Goal: Task Accomplishment & Management: Manage account settings

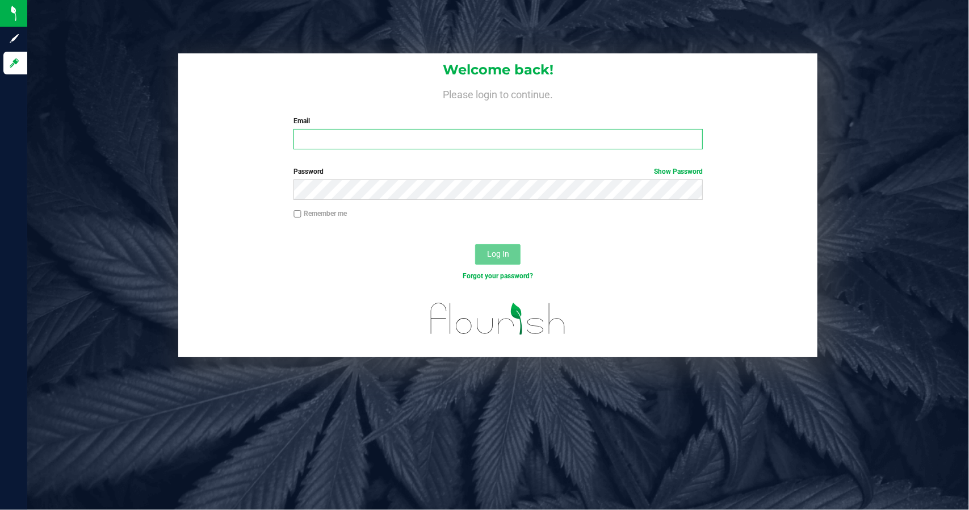
type input "[EMAIL_ADDRESS][DOMAIN_NAME]"
click at [504, 253] on span "Log In" at bounding box center [498, 253] width 22 height 9
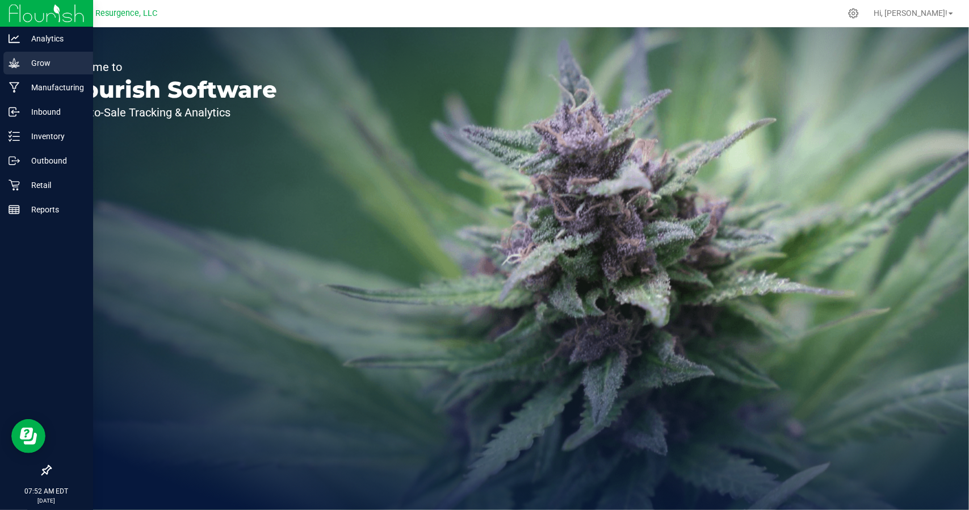
click at [24, 65] on p "Grow" at bounding box center [54, 63] width 68 height 14
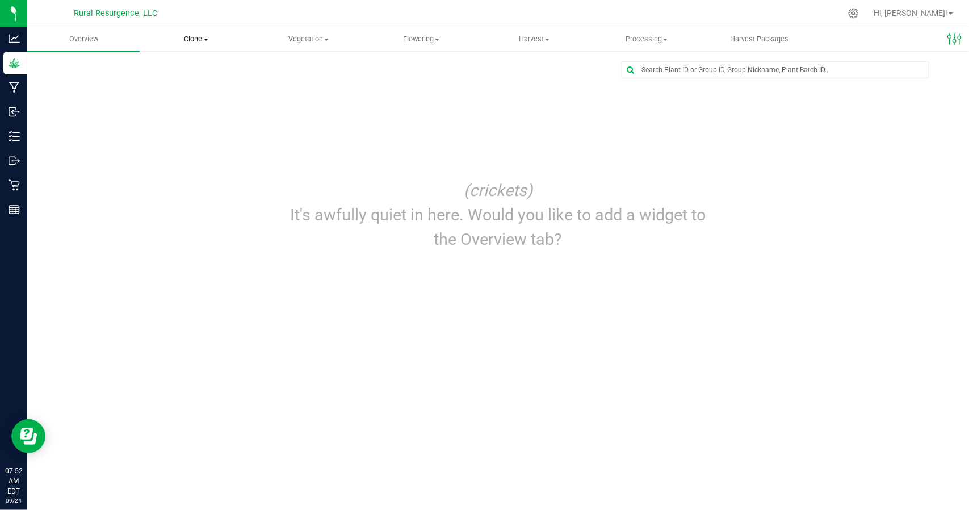
click at [187, 40] on span "Clone" at bounding box center [195, 39] width 111 height 10
click at [193, 82] on span "Cloning groups" at bounding box center [183, 82] width 86 height 10
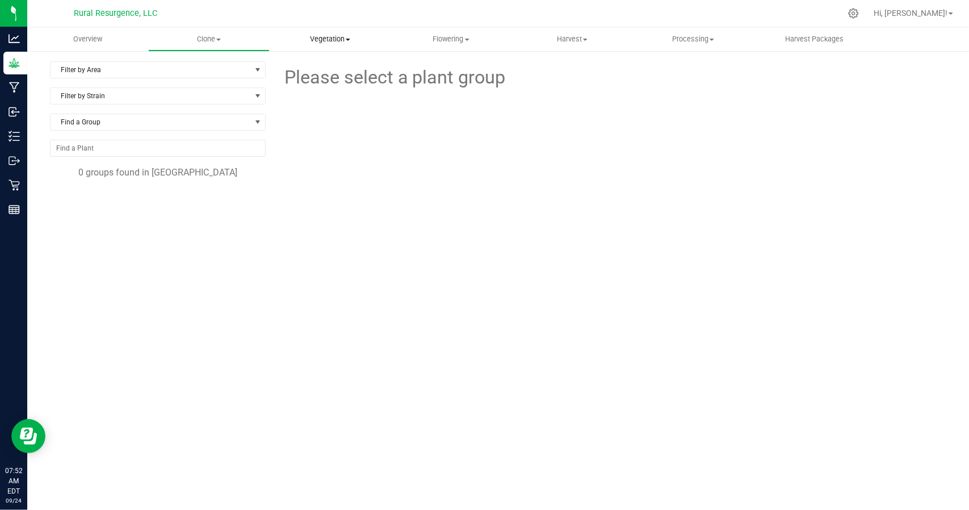
click at [302, 36] on span "Vegetation" at bounding box center [330, 39] width 120 height 10
click at [303, 65] on span "Veg groups" at bounding box center [306, 69] width 72 height 10
click at [101, 208] on li "Crystal M.E.T.H. Auto 2025" at bounding box center [162, 200] width 190 height 23
click at [103, 197] on li "Crystal M.E.T.H. Auto 2025" at bounding box center [162, 200] width 190 height 23
click at [106, 200] on span "Crystal M.E.T.H. Auto 2025" at bounding box center [122, 204] width 110 height 11
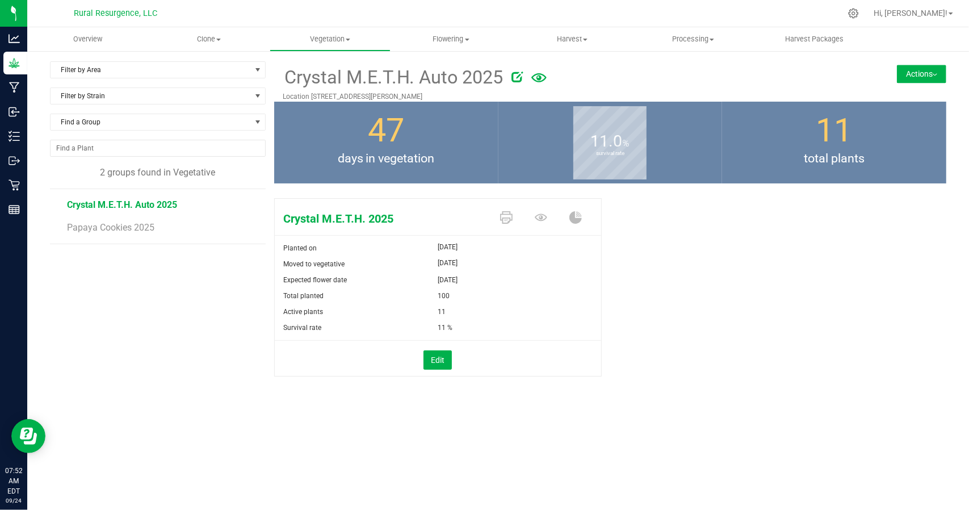
click at [916, 78] on button "Actions" at bounding box center [921, 74] width 49 height 18
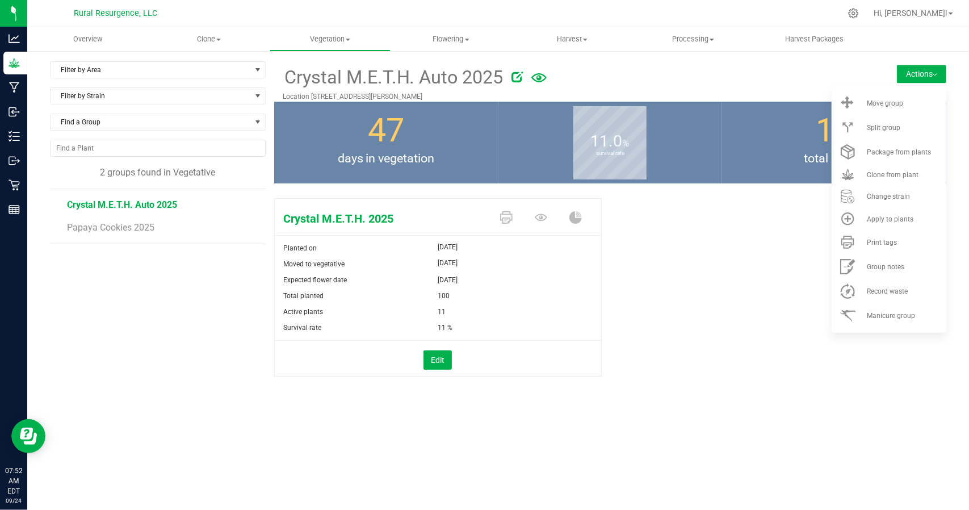
click at [758, 253] on div "Crystal M.E.T.H. 2025 Planted on [DATE] Moved to vegetative [DATE] Expected flo…" at bounding box center [610, 300] width 672 height 212
click at [432, 355] on button "Edit" at bounding box center [438, 359] width 28 height 19
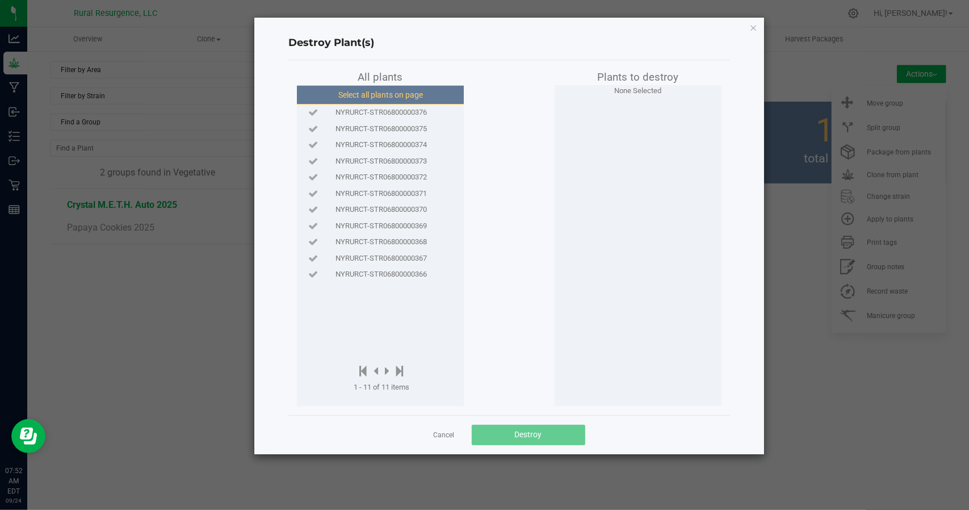
click at [329, 97] on button "Select all plants on page" at bounding box center [380, 94] width 173 height 19
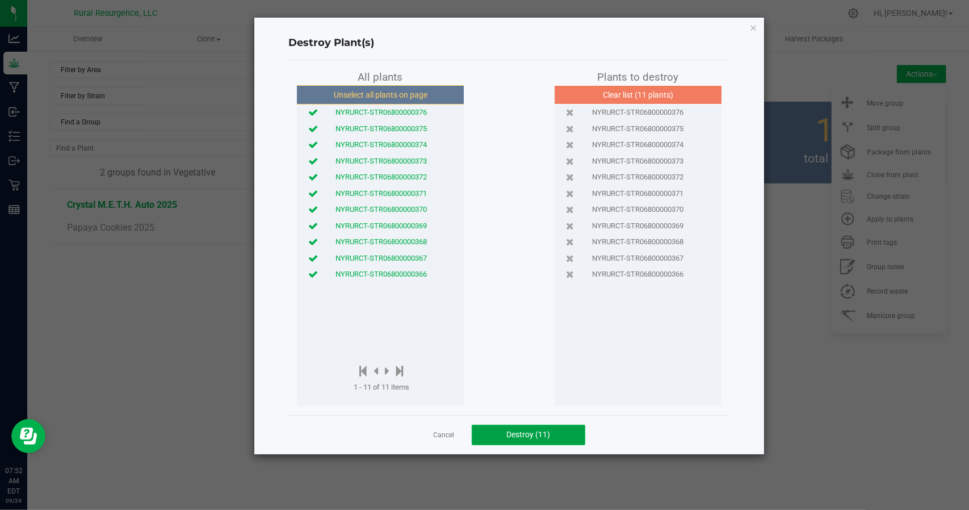
click at [530, 439] on button "Destroy (11)" at bounding box center [529, 435] width 114 height 20
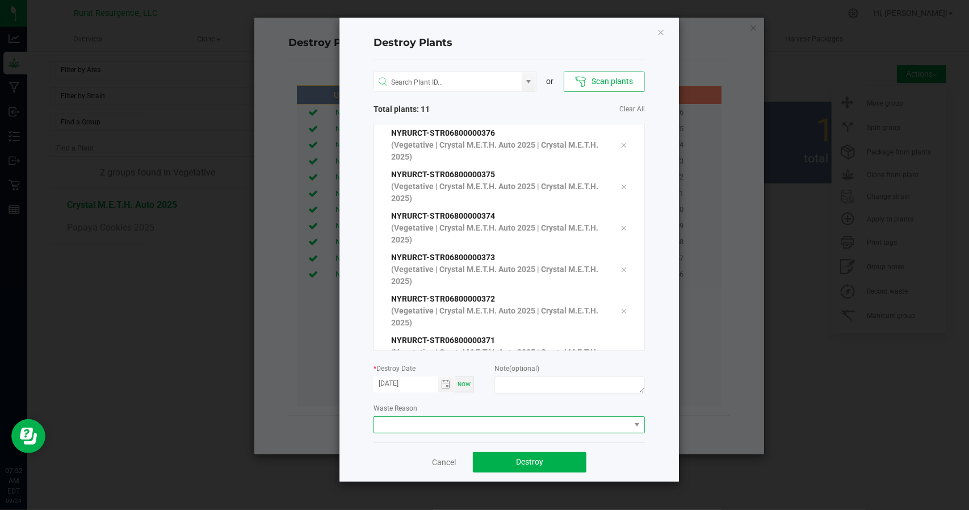
click at [432, 431] on span at bounding box center [502, 425] width 256 height 16
click at [425, 422] on span at bounding box center [502, 425] width 256 height 16
click at [422, 447] on li "Plant Batch Adjustment" at bounding box center [509, 445] width 271 height 19
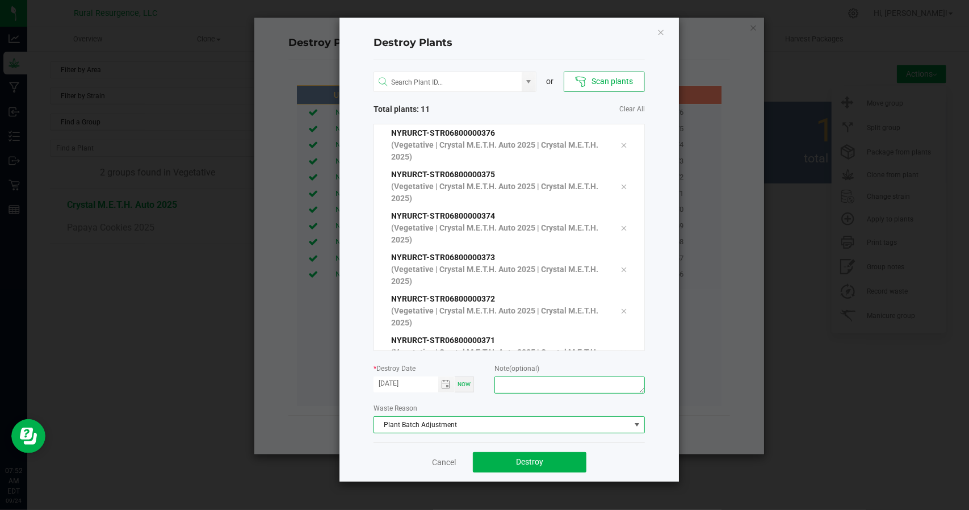
click at [530, 390] on textarea at bounding box center [570, 385] width 150 height 17
click at [453, 389] on span "Toggle calendar" at bounding box center [446, 385] width 16 height 16
type textarea "plants stunted and shaded out"
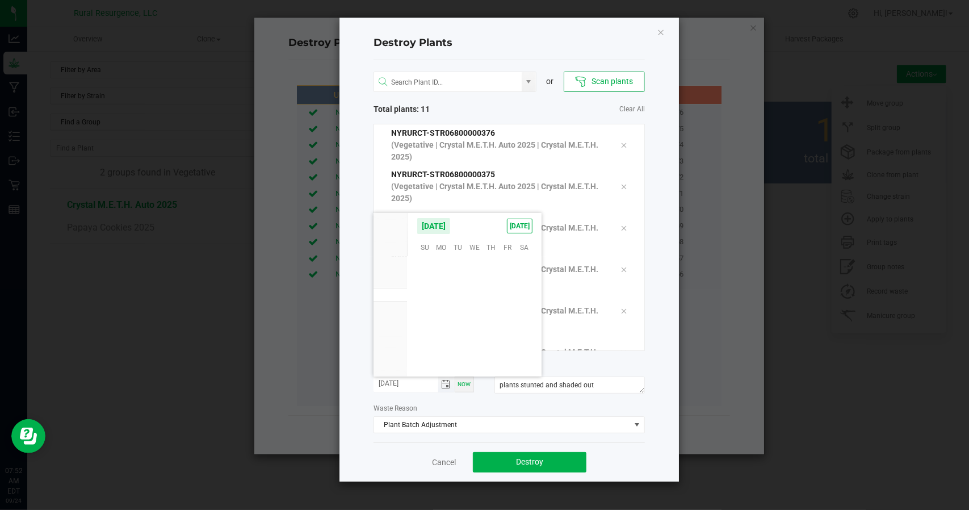
scroll to position [184170, 0]
click at [434, 298] on span "15" at bounding box center [441, 300] width 16 height 18
type input "[DATE]"
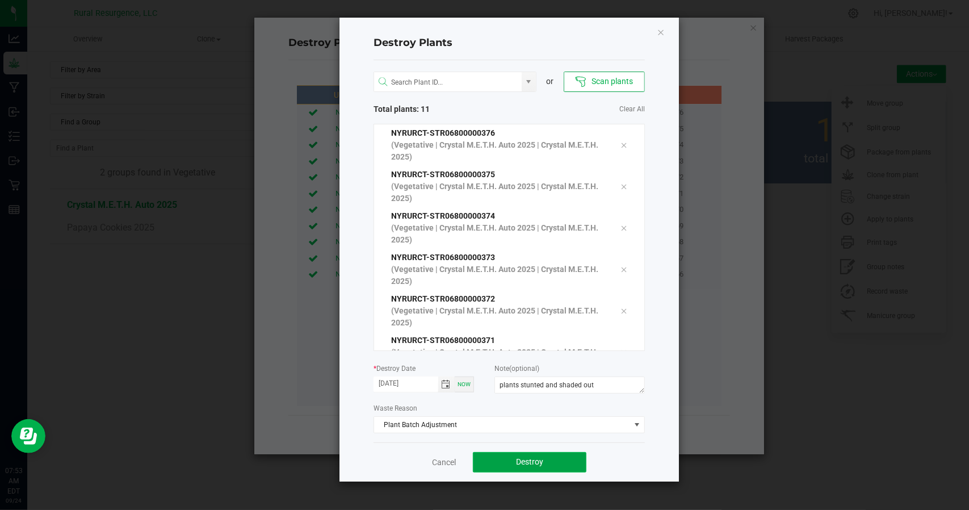
click at [549, 457] on button "Destroy" at bounding box center [530, 462] width 114 height 20
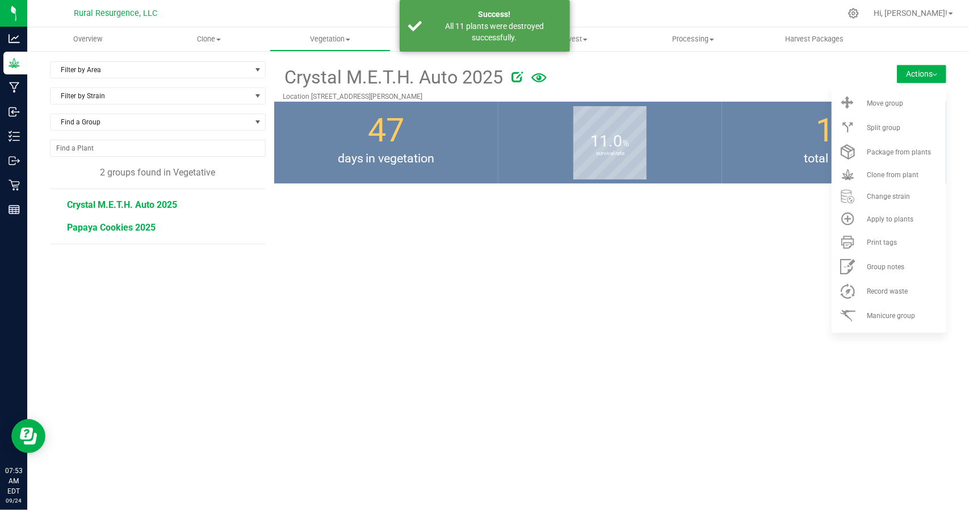
click at [131, 222] on span "Papaya Cookies 2025" at bounding box center [111, 227] width 89 height 11
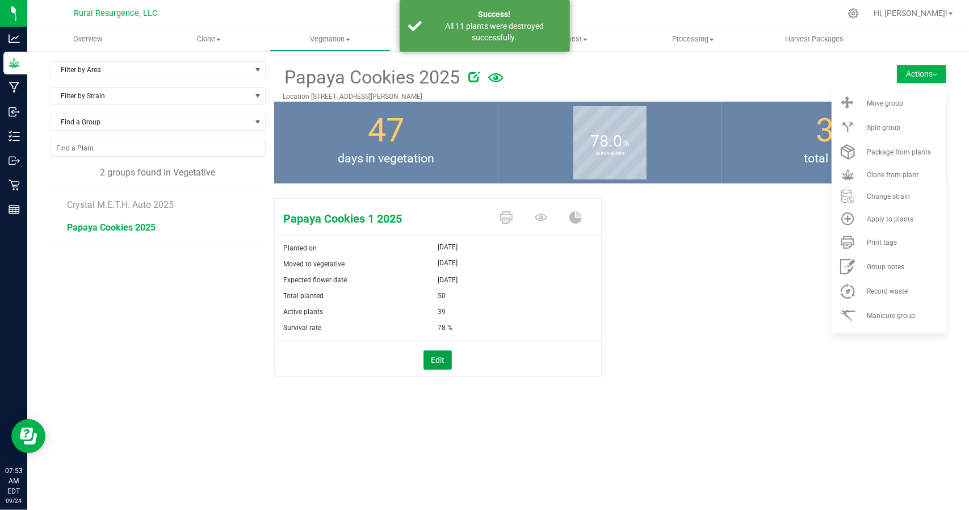
click at [438, 358] on button "Edit" at bounding box center [438, 359] width 28 height 19
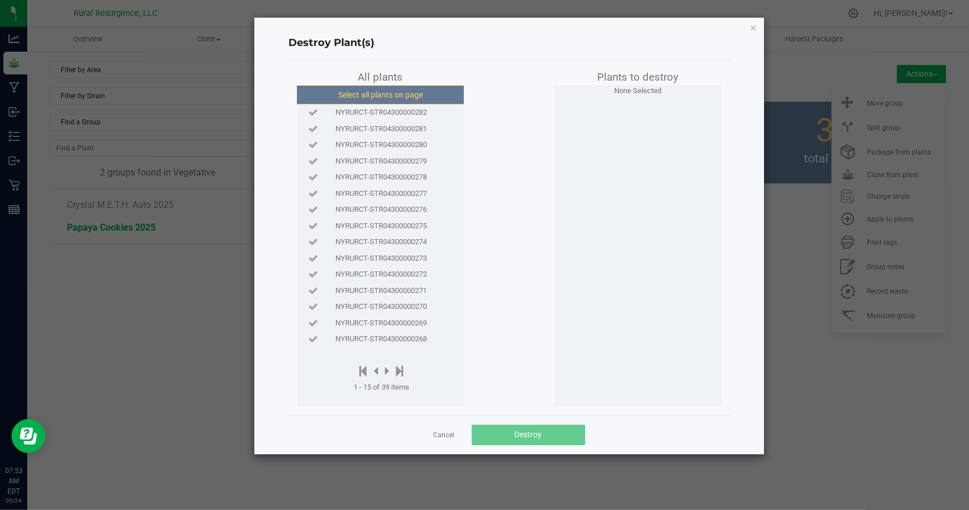
click at [386, 95] on button "Select all plants on page" at bounding box center [380, 94] width 173 height 19
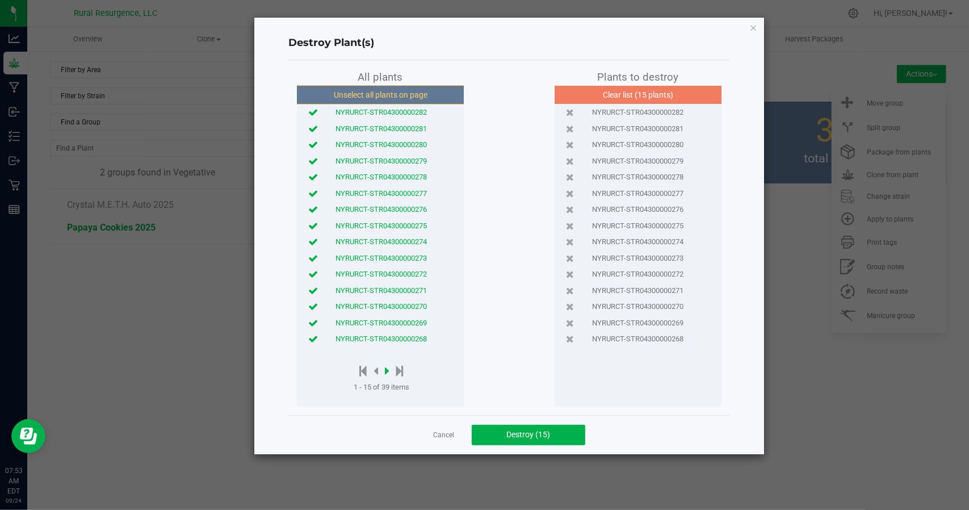
click at [387, 374] on icon at bounding box center [387, 371] width 5 height 12
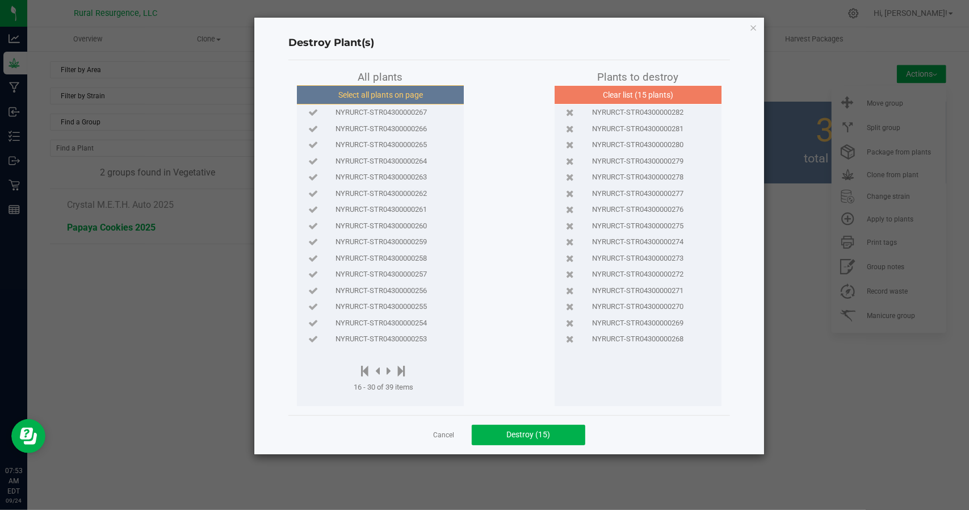
click at [383, 93] on button "Select all plants on page" at bounding box center [380, 94] width 173 height 19
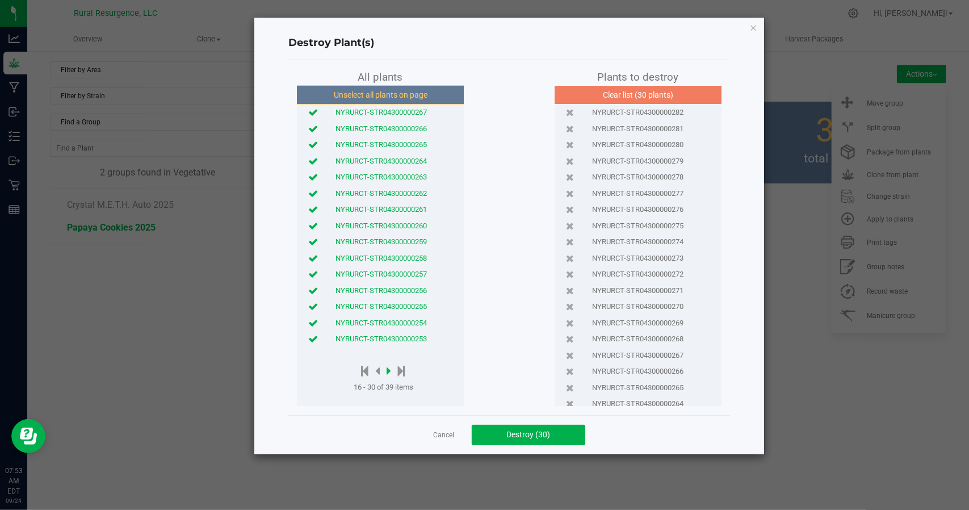
click at [388, 372] on icon at bounding box center [389, 371] width 5 height 12
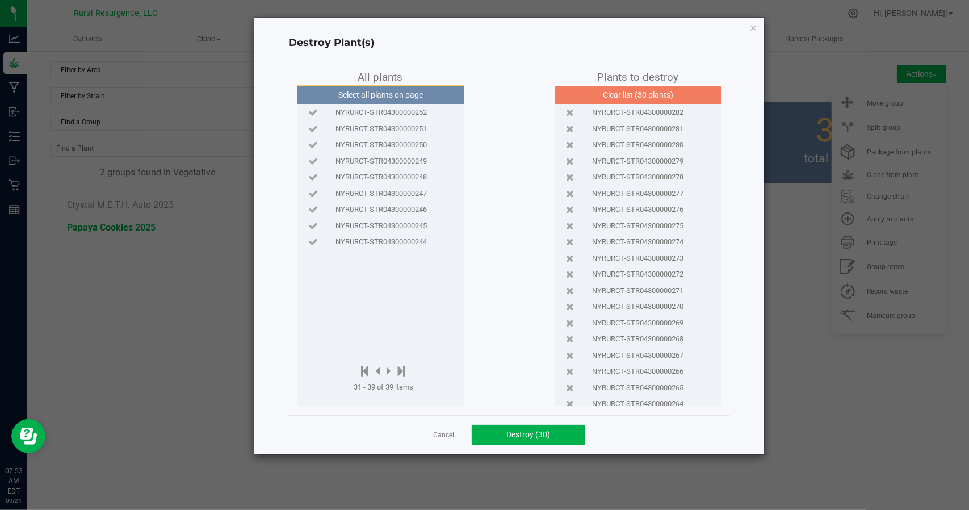
click at [341, 81] on div "All plants" at bounding box center [380, 77] width 167 height 16
click at [342, 93] on button "Select all plants on page" at bounding box center [380, 94] width 173 height 19
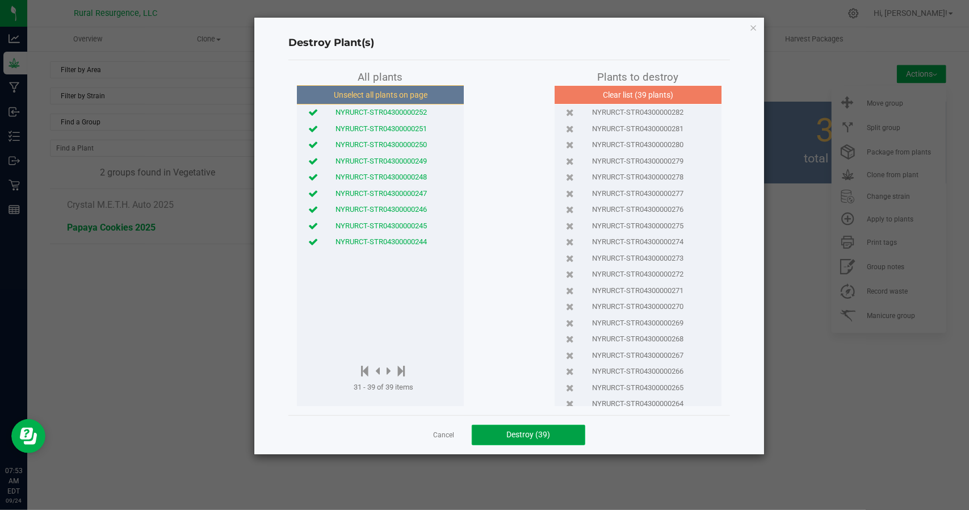
click at [524, 441] on button "Destroy (39)" at bounding box center [529, 435] width 114 height 20
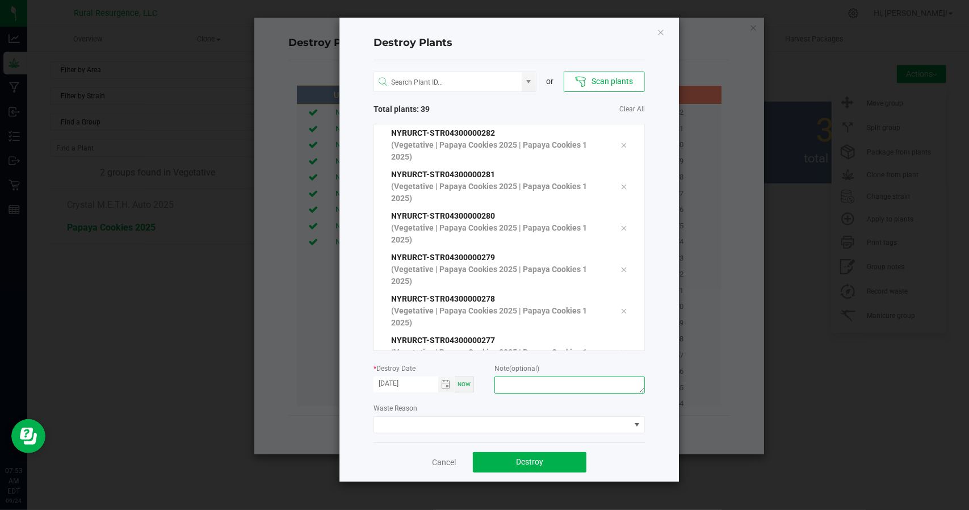
click at [534, 383] on textarea at bounding box center [570, 385] width 150 height 17
type textarea "plants stunted and shaded out"
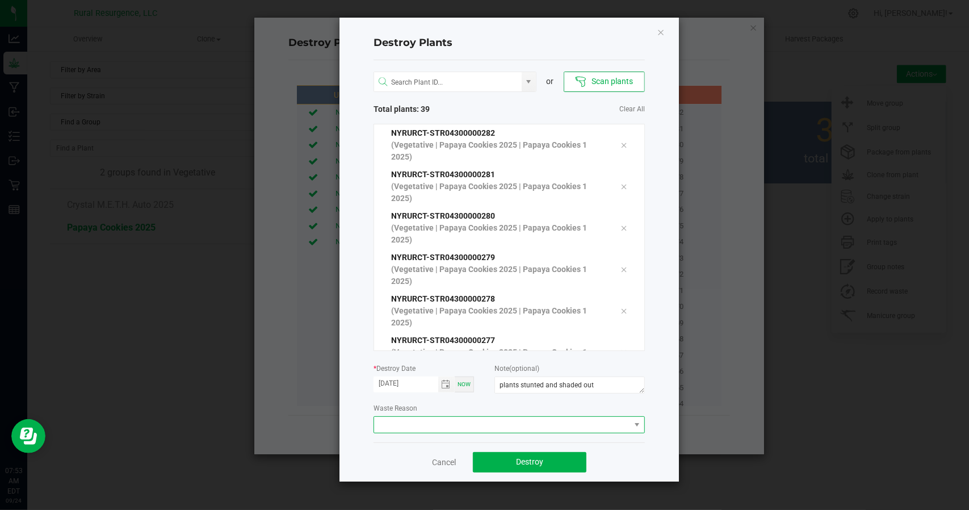
click at [448, 421] on span at bounding box center [502, 425] width 256 height 16
click at [437, 451] on li "Plant Batch Adjustment" at bounding box center [509, 445] width 271 height 19
click at [446, 386] on span "Toggle calendar" at bounding box center [446, 384] width 9 height 9
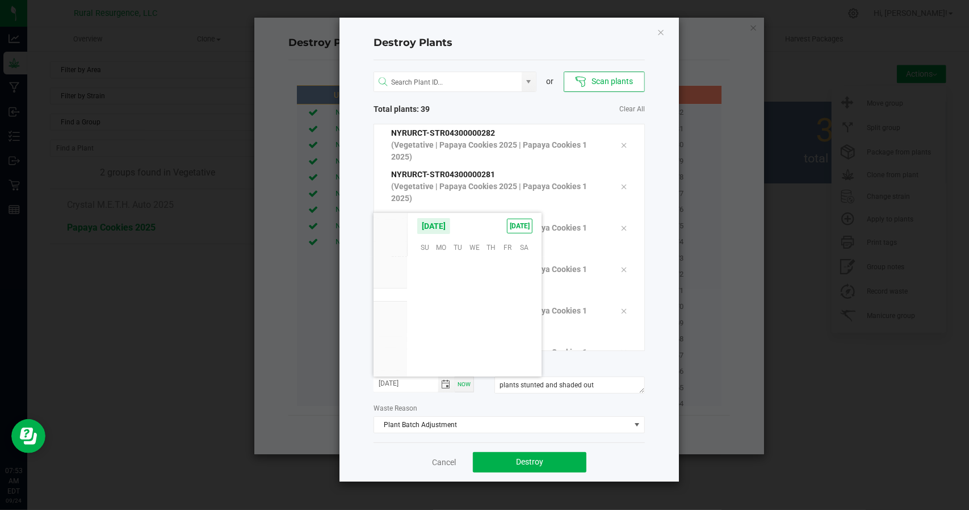
scroll to position [184170, 0]
click at [440, 298] on span "15" at bounding box center [441, 300] width 16 height 18
type input "[DATE]"
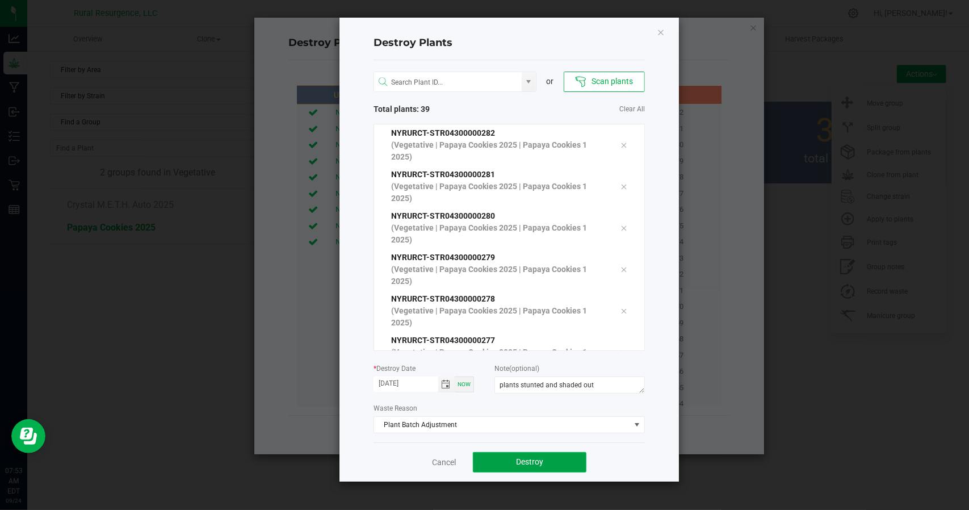
click at [528, 459] on span "Destroy" at bounding box center [529, 461] width 27 height 9
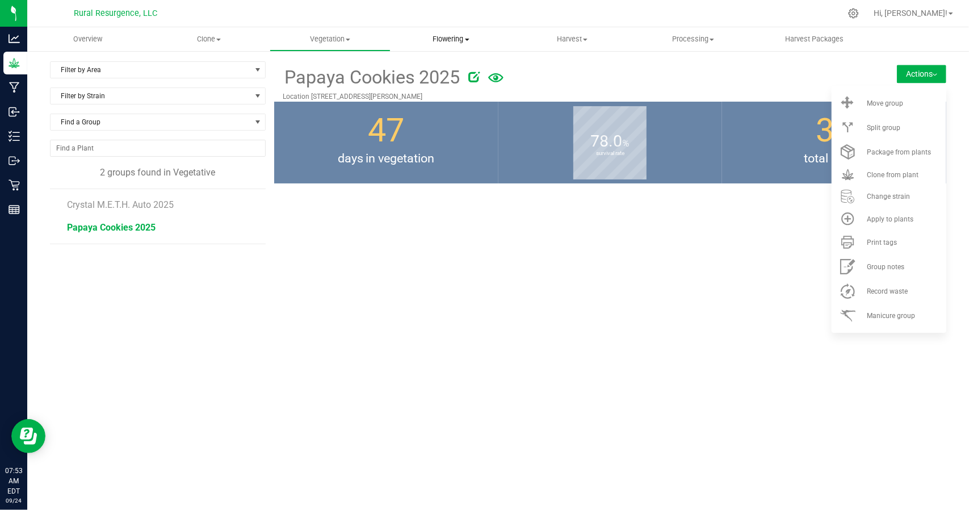
click at [454, 47] on uib-tab-heading "Flowering Create harvest Flowering groups Flowering plants Apply to plants" at bounding box center [451, 39] width 120 height 23
click at [447, 76] on li "Flowering groups" at bounding box center [451, 83] width 121 height 14
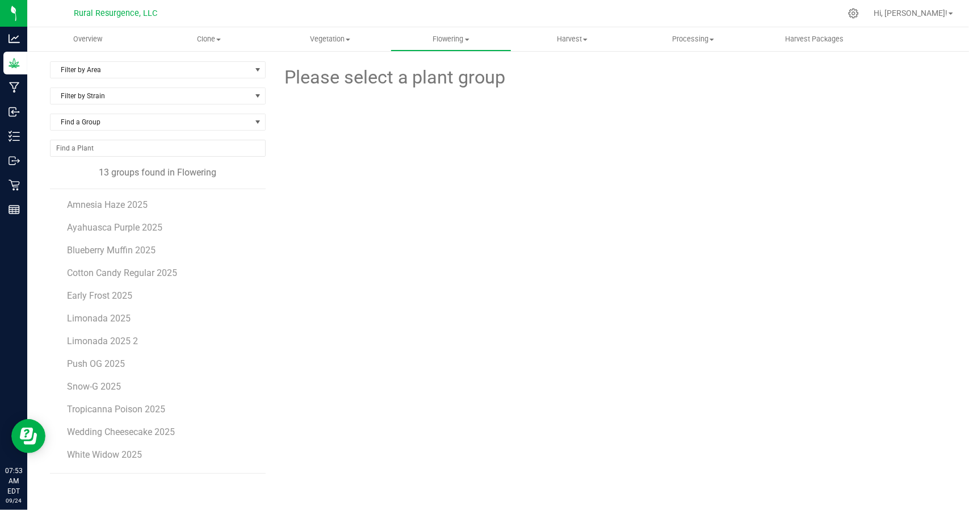
scroll to position [20, 0]
click at [111, 387] on span "Tropicanna Poison 2025" at bounding box center [116, 388] width 99 height 11
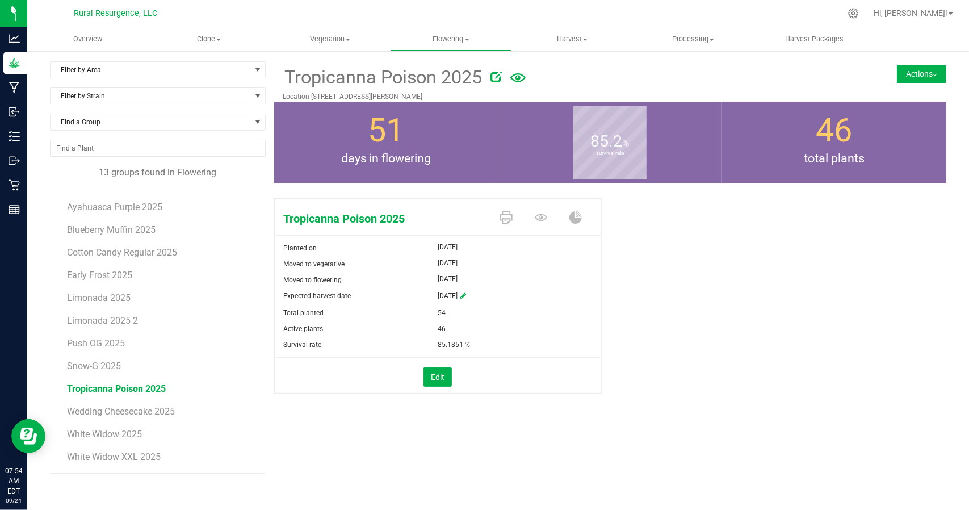
click at [914, 70] on button "Actions" at bounding box center [921, 74] width 49 height 18
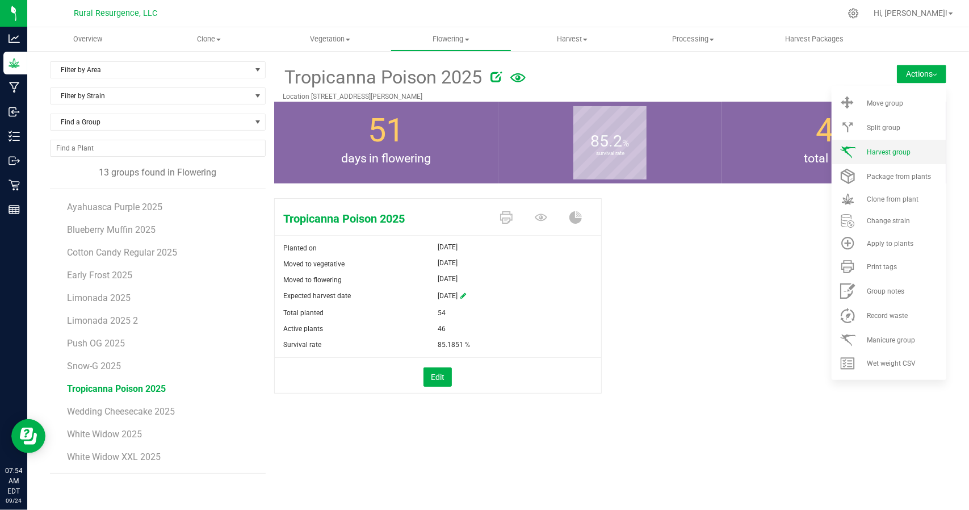
click at [892, 156] on li "Harvest group" at bounding box center [889, 152] width 115 height 24
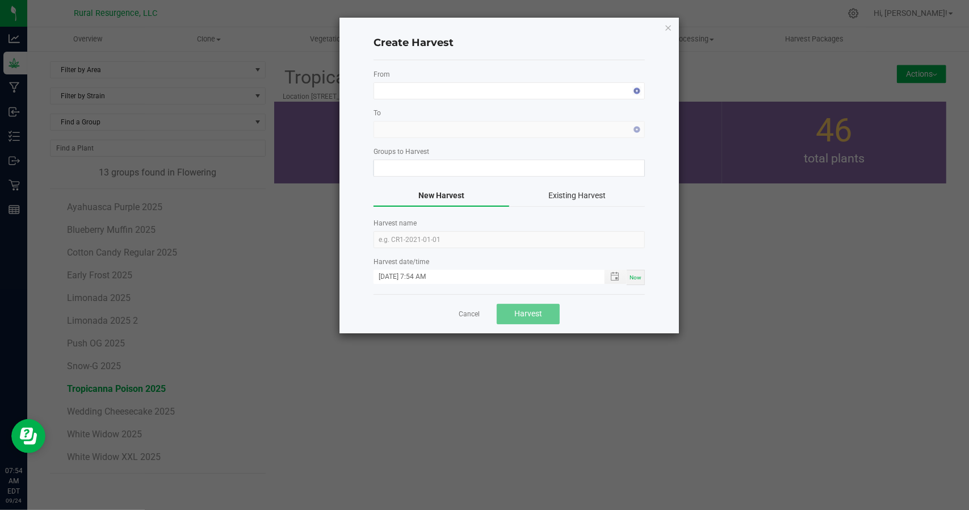
type input "Tropicanna Poison 2025"
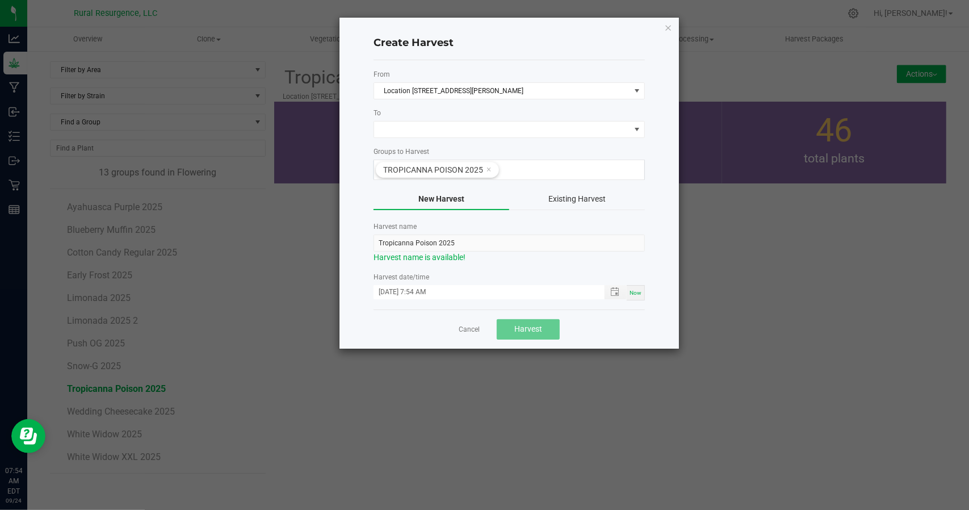
click at [482, 139] on form "From Location [STREET_ADDRESS][PERSON_NAME], L To Groups to Harvest Tropicanna …" at bounding box center [509, 184] width 271 height 231
click at [482, 133] on span at bounding box center [502, 130] width 256 height 16
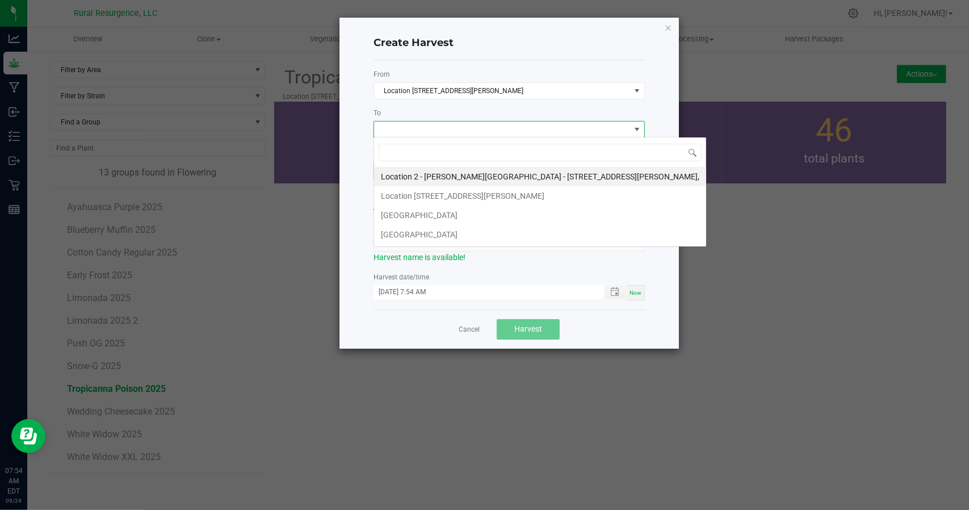
scroll to position [16, 271]
click at [434, 214] on li "[GEOGRAPHIC_DATA]" at bounding box center [540, 215] width 332 height 19
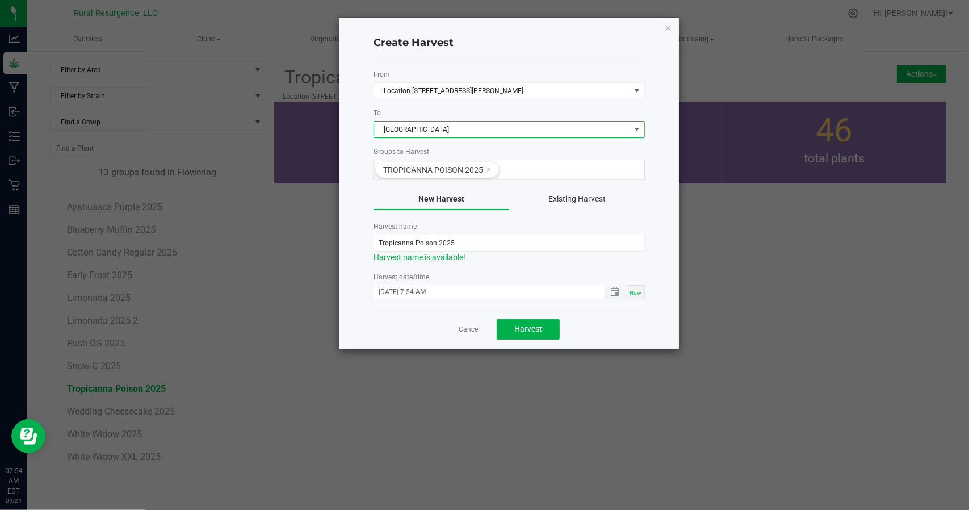
click at [526, 292] on input "[DATE] 7:54 AM" at bounding box center [483, 292] width 219 height 14
click at [620, 289] on span "Toggle popup" at bounding box center [614, 291] width 19 height 9
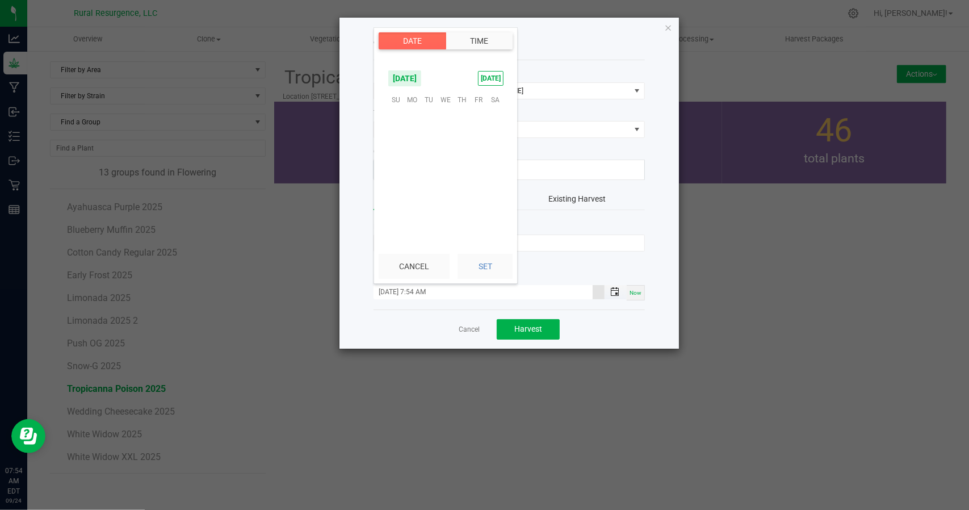
scroll to position [833, 0]
click at [480, 152] on span "19" at bounding box center [479, 153] width 16 height 18
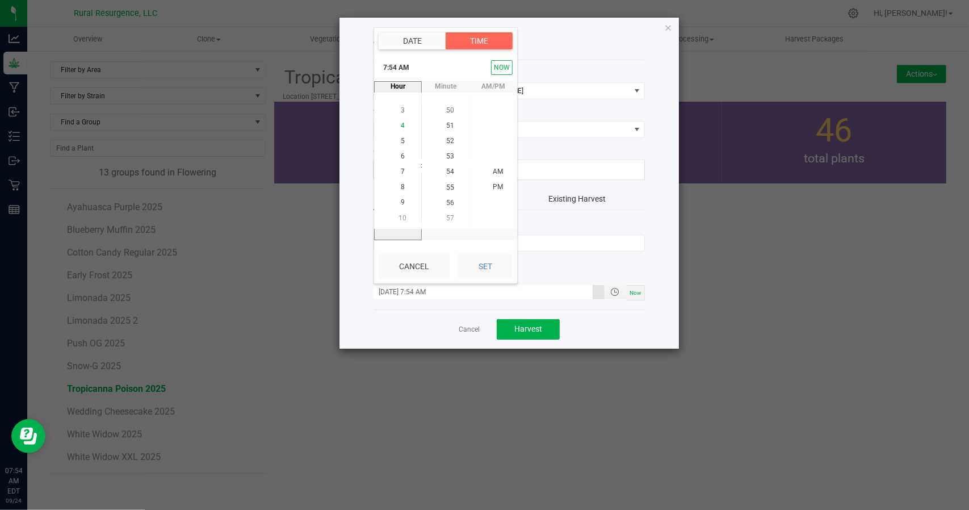
click at [401, 124] on span "4" at bounding box center [403, 126] width 4 height 8
click at [493, 189] on span "PM" at bounding box center [498, 187] width 10 height 8
click at [482, 263] on button "Set" at bounding box center [485, 266] width 55 height 25
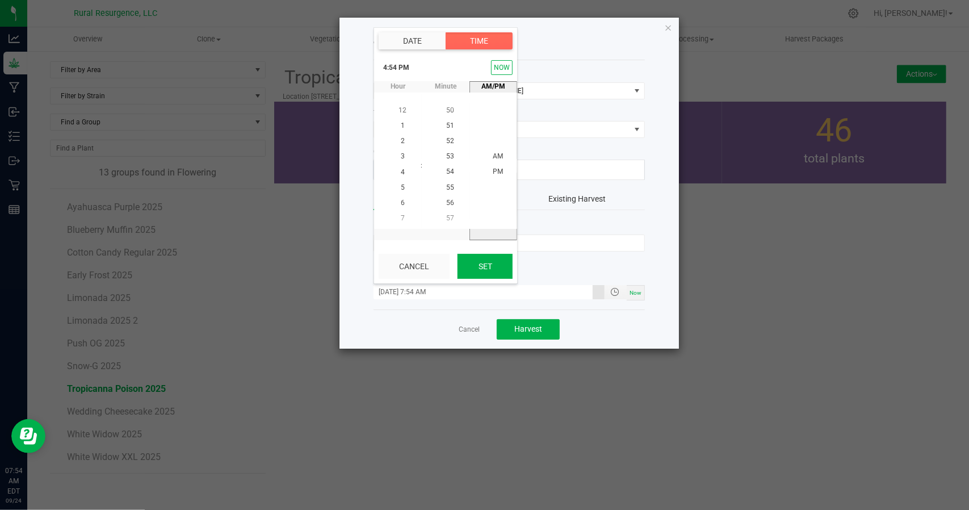
type input "[DATE] 4:54 PM"
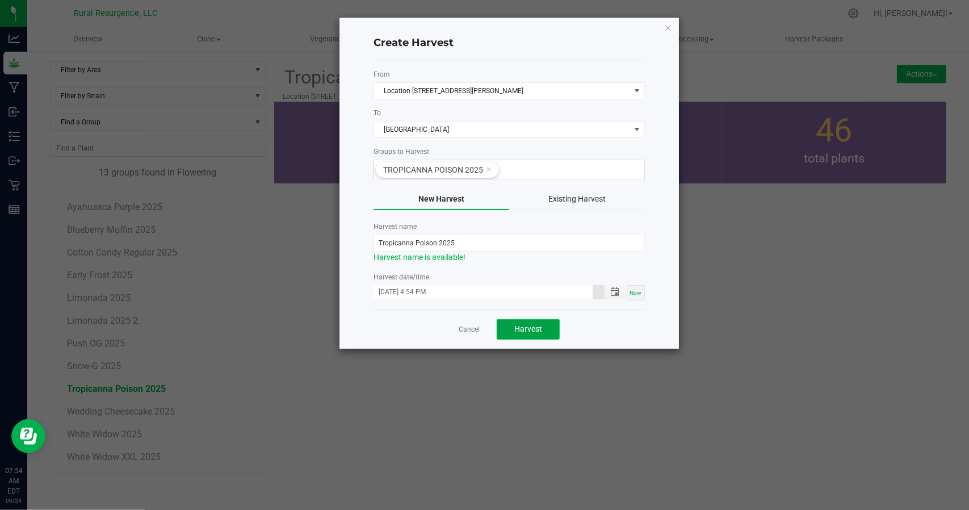
click at [521, 328] on span "Harvest" at bounding box center [528, 328] width 28 height 9
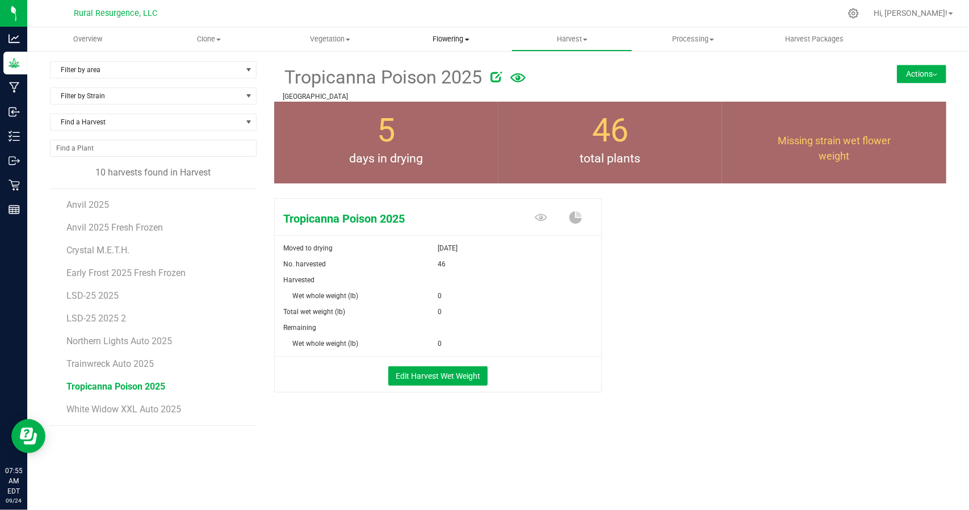
click at [468, 49] on uib-tab-heading "Flowering Create harvest Flowering groups Flowering plants Apply to plants" at bounding box center [451, 39] width 120 height 23
click at [445, 83] on span "Flowering groups" at bounding box center [438, 82] width 94 height 10
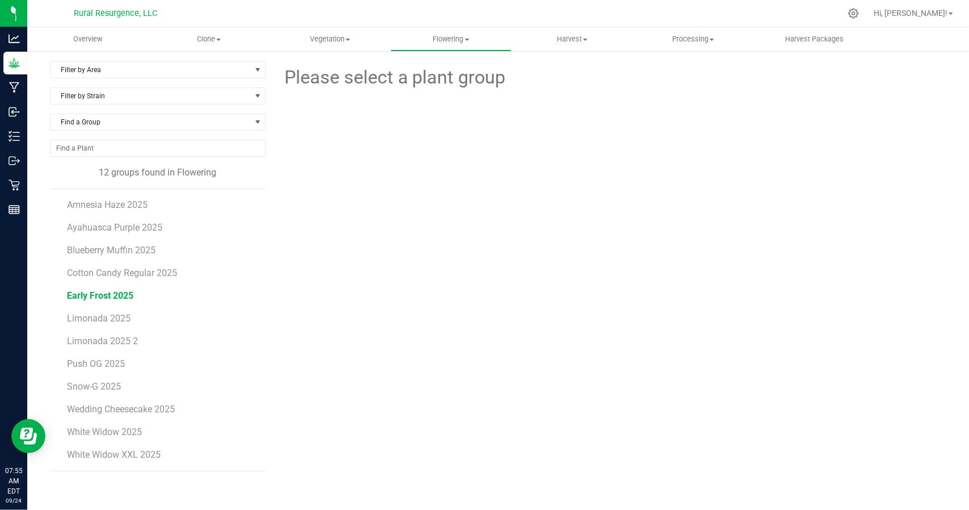
click at [98, 291] on span "Early Frost 2025" at bounding box center [100, 295] width 66 height 11
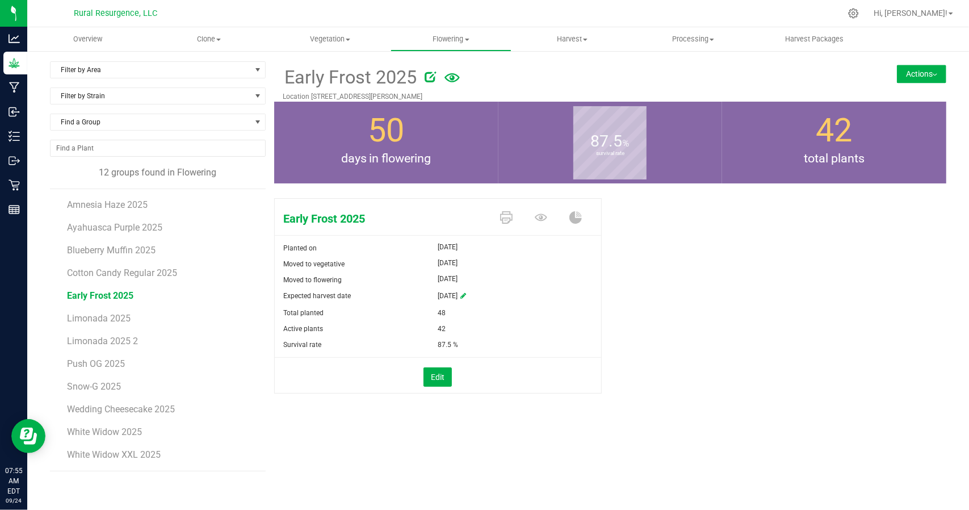
click at [925, 77] on button "Actions" at bounding box center [921, 74] width 49 height 18
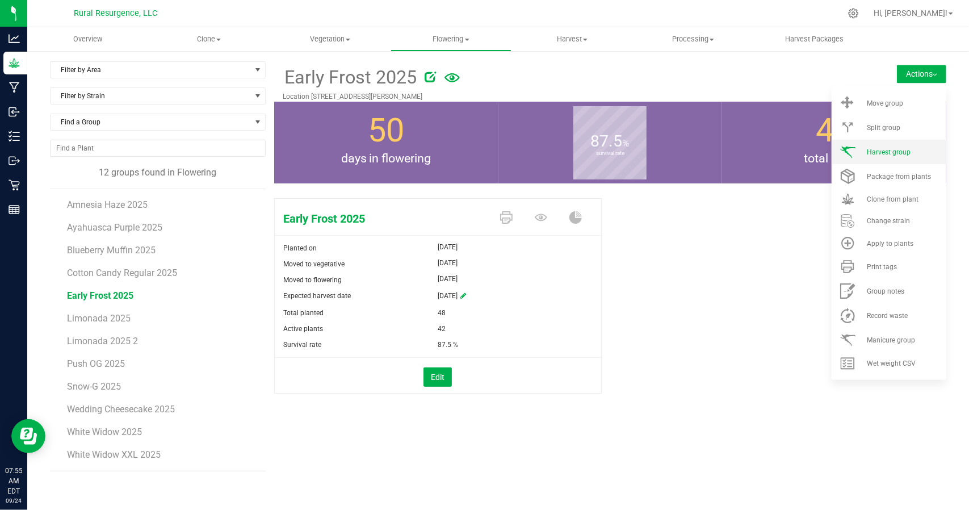
click at [893, 153] on span "Harvest group" at bounding box center [889, 152] width 44 height 8
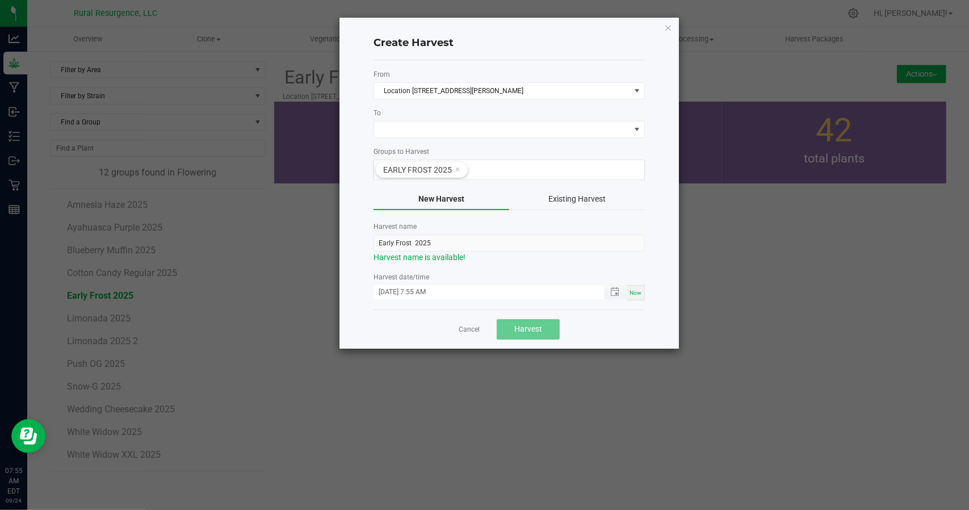
click at [447, 287] on input "[DATE] 7:55 AM" at bounding box center [483, 292] width 219 height 14
click at [614, 291] on span "Toggle popup" at bounding box center [614, 291] width 9 height 9
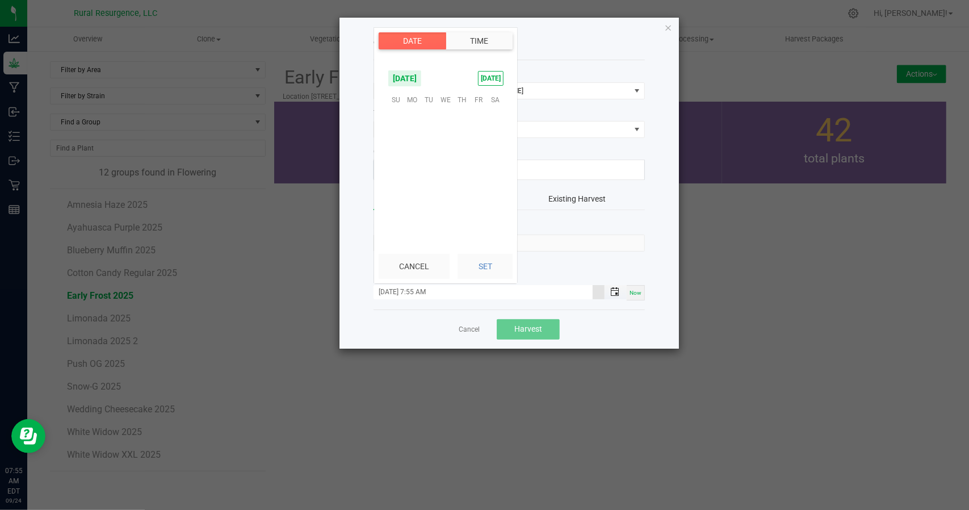
scroll to position [848, 0]
click at [477, 153] on span "19" at bounding box center [479, 153] width 16 height 18
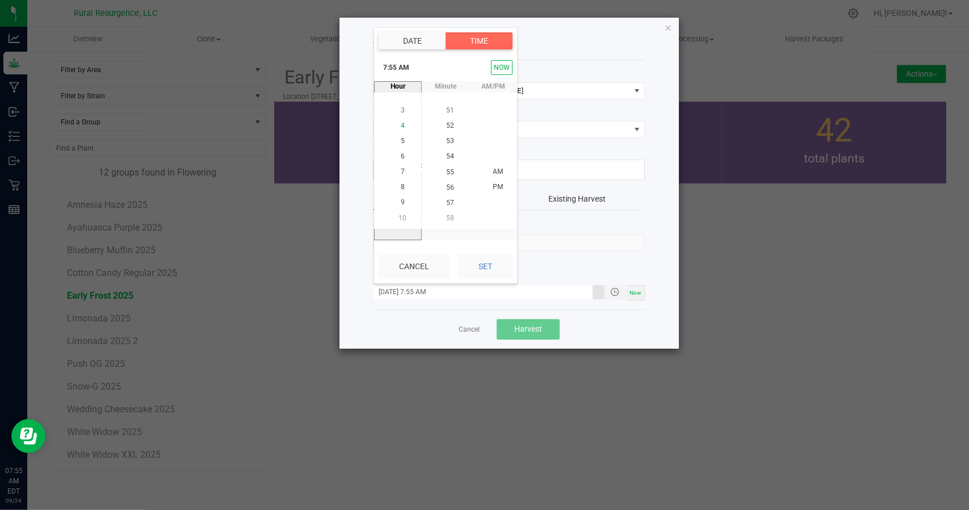
click at [401, 123] on span "4" at bounding box center [403, 126] width 4 height 8
click at [493, 186] on span "PM" at bounding box center [498, 187] width 10 height 8
click at [495, 260] on button "Set" at bounding box center [485, 266] width 55 height 25
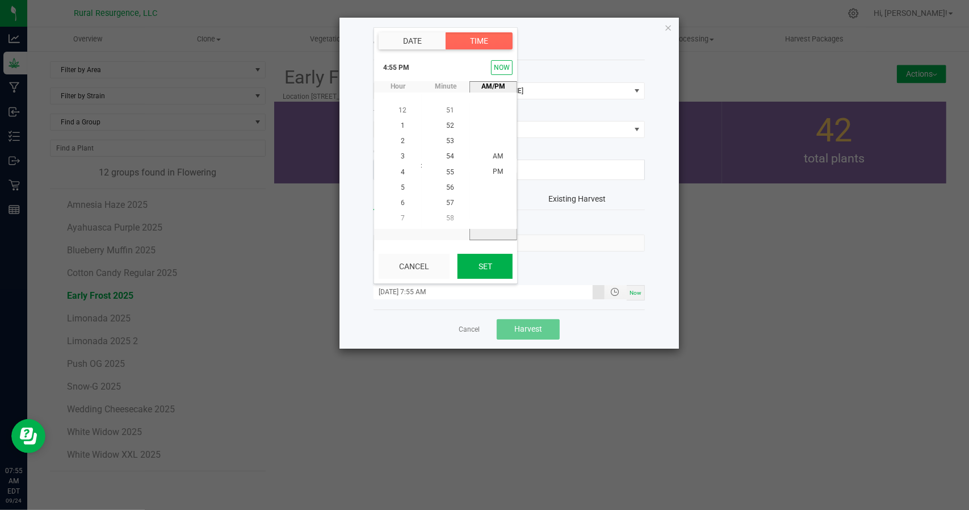
type input "[DATE] 4:55 PM"
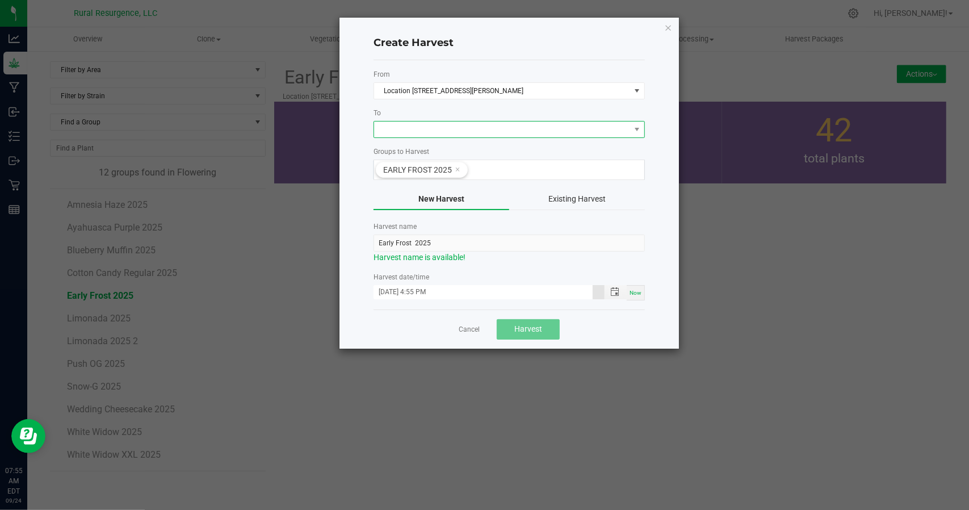
click at [462, 127] on span at bounding box center [502, 130] width 256 height 16
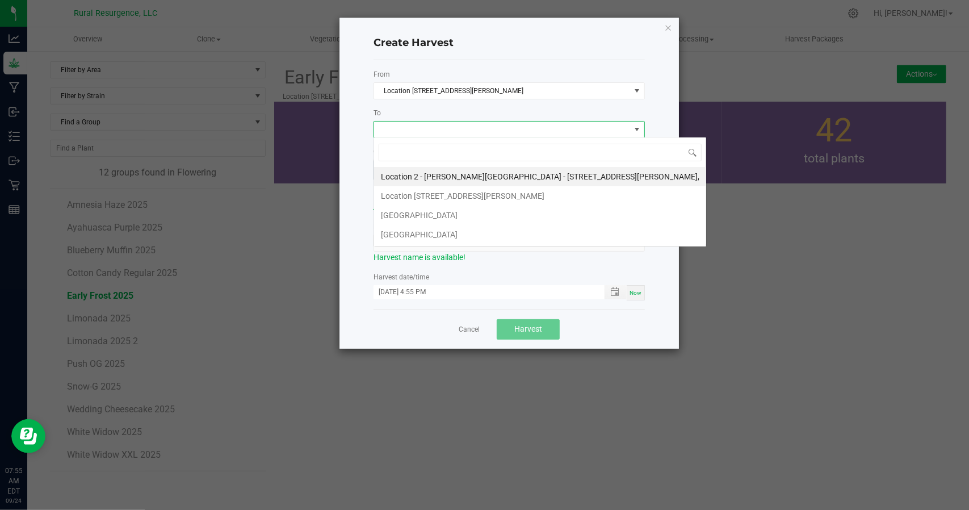
scroll to position [16, 271]
click at [426, 218] on li "[GEOGRAPHIC_DATA]" at bounding box center [540, 215] width 332 height 19
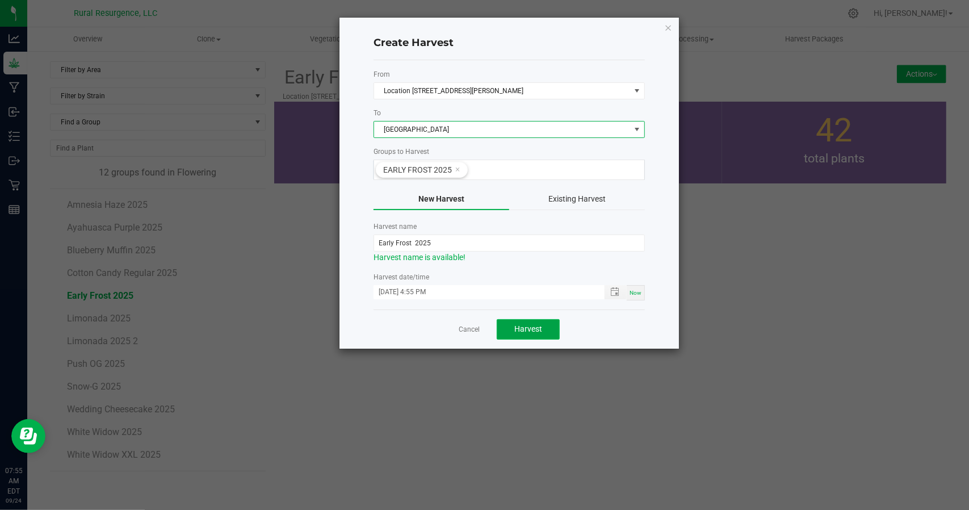
click at [536, 327] on span "Harvest" at bounding box center [528, 328] width 28 height 9
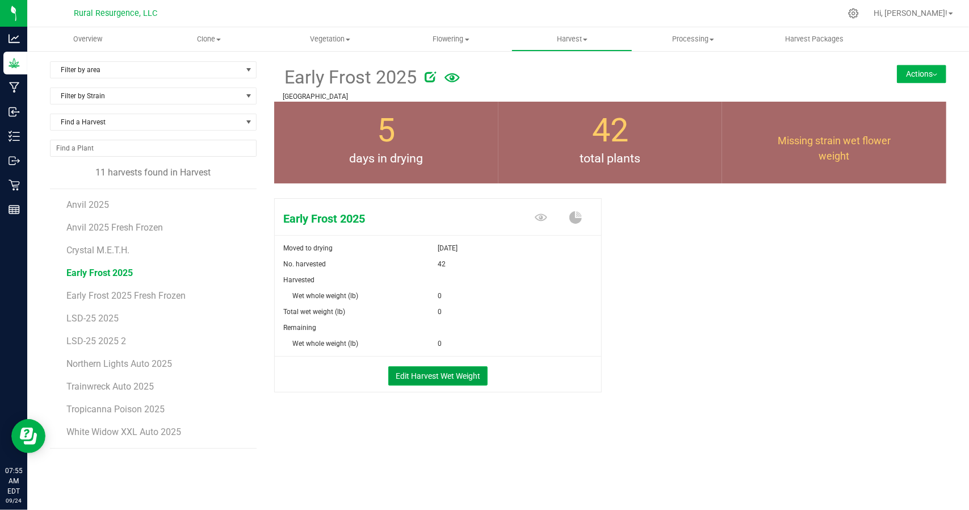
click at [409, 376] on button "Edit Harvest Wet Weight" at bounding box center [437, 375] width 99 height 19
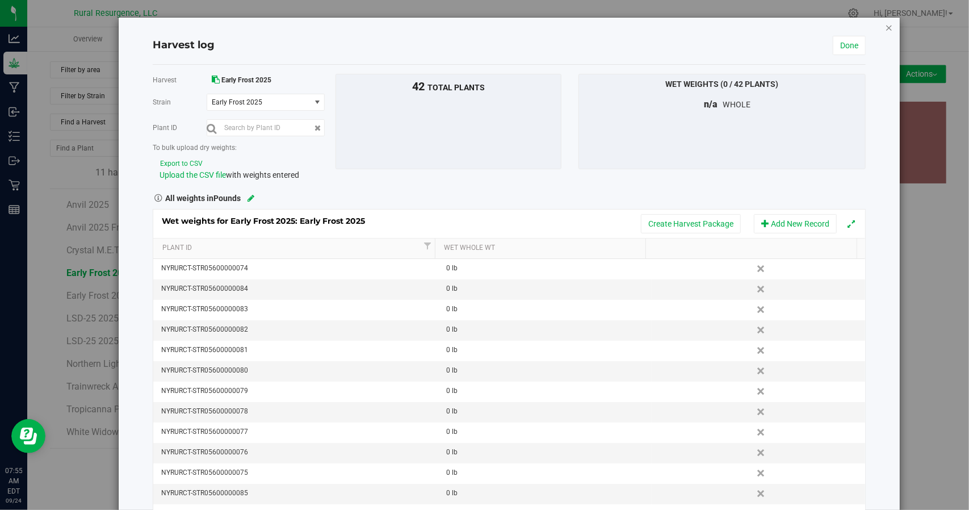
click at [885, 26] on icon "button" at bounding box center [889, 27] width 8 height 14
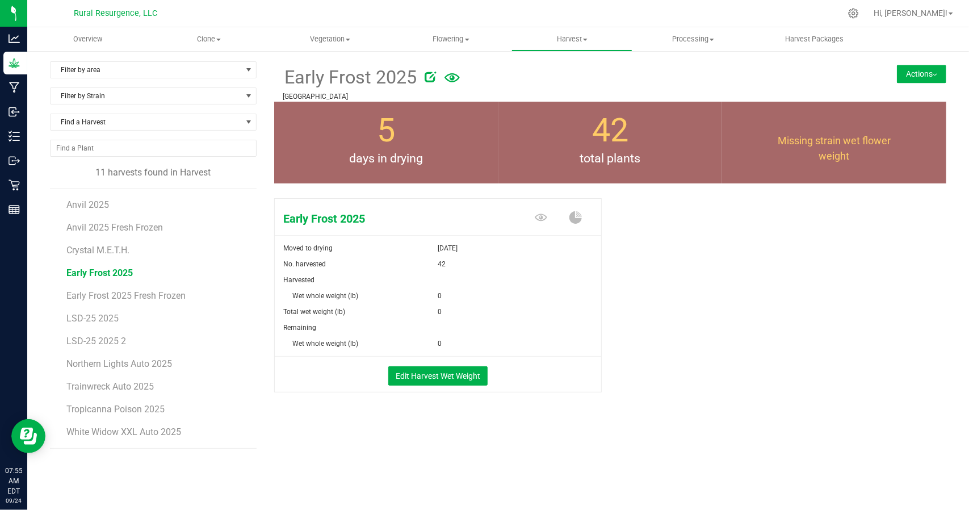
drag, startPoint x: 99, startPoint y: 261, endPoint x: 102, endPoint y: 276, distance: 15.6
drag, startPoint x: 102, startPoint y: 276, endPoint x: 960, endPoint y: 102, distance: 875.5
click at [911, 193] on div "Early Frost 2025 Moved to drying [DATE] No. harvested 42 Harvested Wet whole we…" at bounding box center [610, 302] width 689 height 238
click at [926, 74] on button "Actions" at bounding box center [921, 74] width 49 height 18
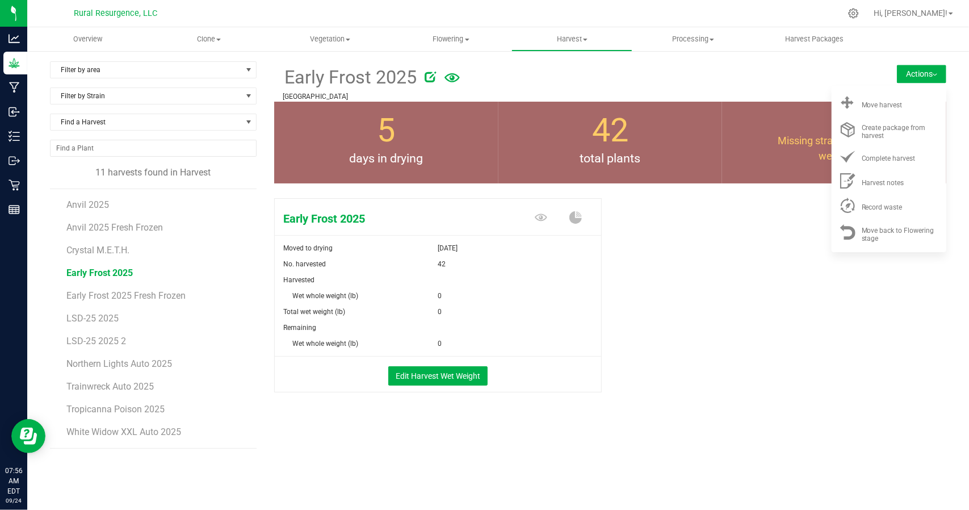
click at [762, 283] on div "Early Frost 2025 Moved to drying [DATE] No. harvested 42 Harvested Wet whole we…" at bounding box center [610, 308] width 672 height 228
drag, startPoint x: 595, startPoint y: 382, endPoint x: 875, endPoint y: 153, distance: 361.5
click at [599, 382] on div "Edit Harvest Wet Weight" at bounding box center [438, 375] width 344 height 19
click at [925, 78] on button "Actions" at bounding box center [921, 74] width 49 height 18
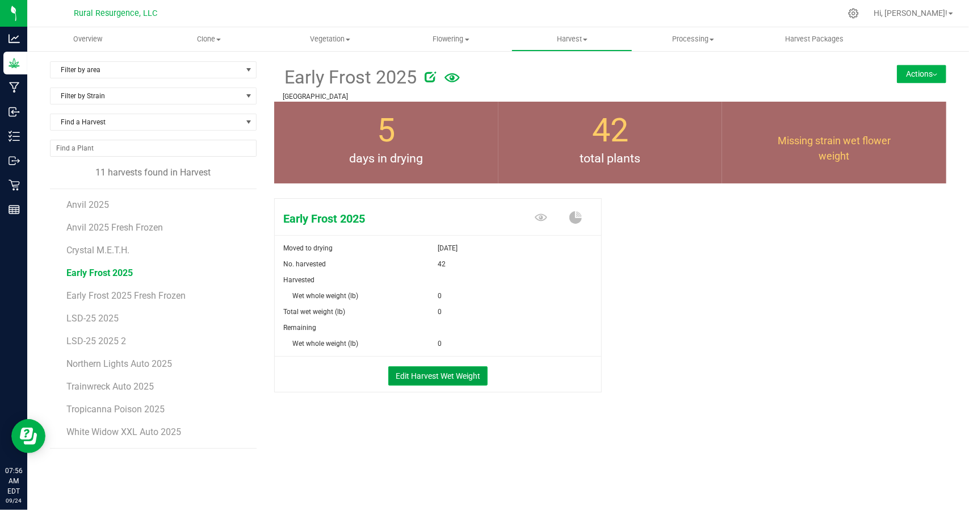
click at [436, 383] on button "Edit Harvest Wet Weight" at bounding box center [437, 375] width 99 height 19
